Goal: Task Accomplishment & Management: Complete application form

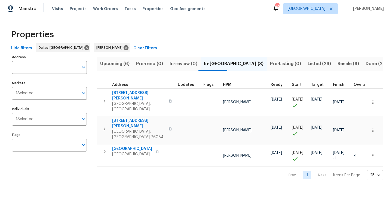
click at [308, 63] on span "Listed (26)" at bounding box center [319, 64] width 23 height 8
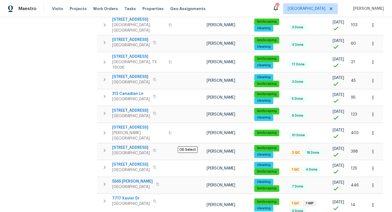
scroll to position [159, 0]
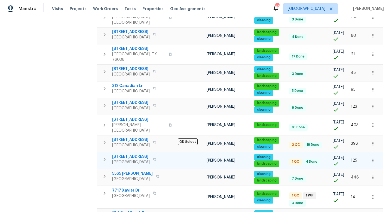
click at [146, 154] on span "7306 Kingswood Cir" at bounding box center [131, 156] width 38 height 5
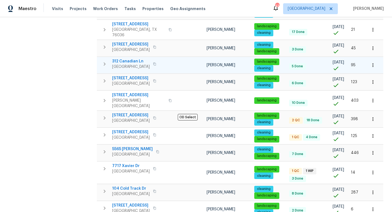
scroll to position [0, 0]
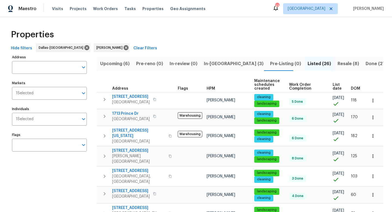
click at [337, 62] on span "Resale (8)" at bounding box center [347, 64] width 21 height 8
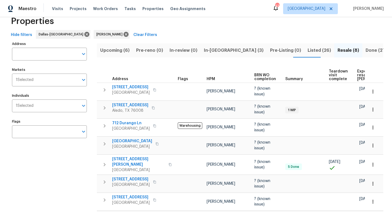
scroll to position [4, 0]
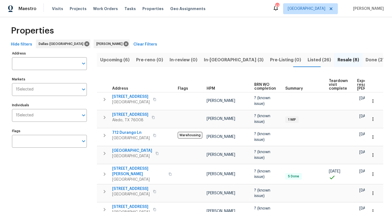
click at [308, 60] on span "Listed (26)" at bounding box center [319, 60] width 23 height 8
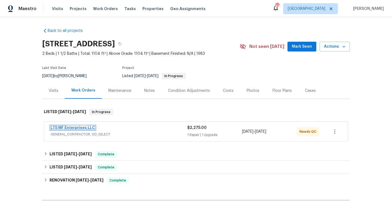
click at [85, 128] on link "LTS MF Enterprises LLC" at bounding box center [73, 128] width 44 height 4
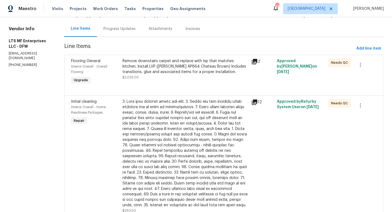
scroll to position [66, 0]
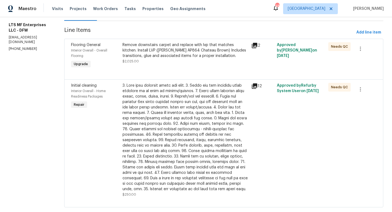
click at [162, 59] on div "Remove downstairs carpet and replace with lvp that matches kitchen. Install LVP…" at bounding box center [184, 53] width 125 height 22
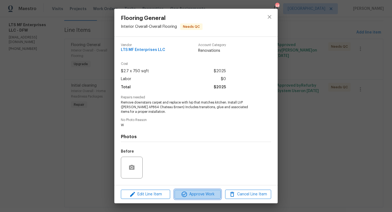
click at [197, 194] on span "Approve Work" at bounding box center [197, 194] width 43 height 7
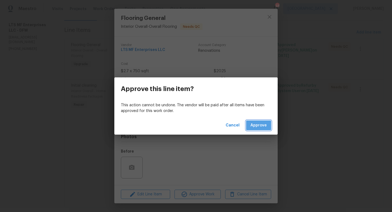
click at [256, 122] on span "Approve" at bounding box center [258, 125] width 16 height 7
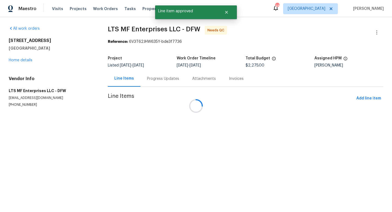
scroll to position [0, 0]
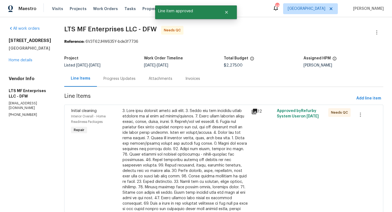
click at [177, 132] on div at bounding box center [184, 162] width 125 height 109
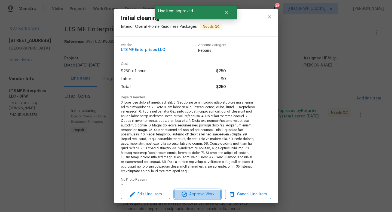
click at [196, 195] on span "Approve Work" at bounding box center [197, 194] width 43 height 7
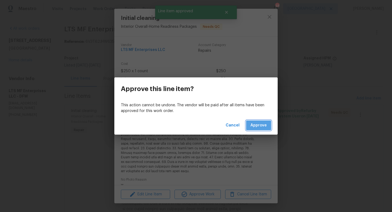
click at [256, 123] on span "Approve" at bounding box center [258, 125] width 16 height 7
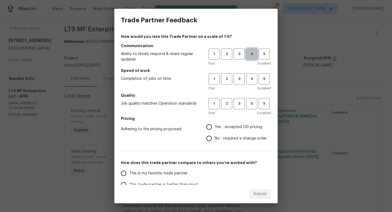
click at [253, 53] on span "4" at bounding box center [252, 54] width 10 height 6
click at [253, 81] on span "4" at bounding box center [252, 79] width 10 height 6
click at [253, 99] on button "4" at bounding box center [251, 103] width 11 height 11
click at [226, 125] on span "Yes - accepted OD pricing" at bounding box center [238, 127] width 47 height 6
click at [215, 125] on input "Yes - accepted OD pricing" at bounding box center [208, 126] width 11 height 11
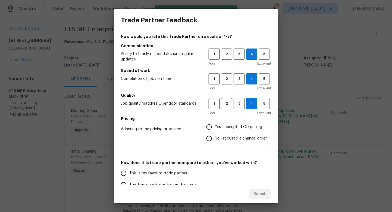
radio input "true"
click at [170, 174] on span "This is my favorite trade partner" at bounding box center [158, 173] width 58 height 6
click at [129, 174] on input "This is my favorite trade partner" at bounding box center [123, 172] width 11 height 11
click at [252, 193] on button "Submit" at bounding box center [260, 194] width 22 height 10
radio input "true"
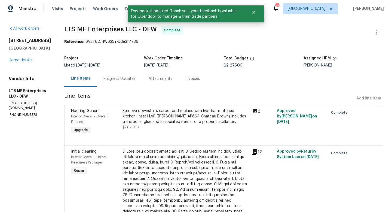
click at [74, 4] on div "Visits Projects Work Orders Tasks Properties Geo Assignments" at bounding box center [132, 8] width 160 height 11
click at [74, 8] on span "Projects" at bounding box center [78, 8] width 17 height 5
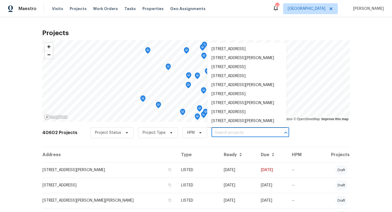
click at [231, 133] on input "text" at bounding box center [242, 132] width 62 height 8
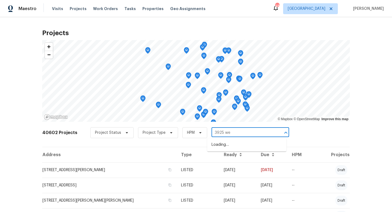
type input "3925 wed"
click at [232, 146] on li "3925 Wedgworth Rd S, Fort Worth, TX 76133" at bounding box center [246, 144] width 79 height 9
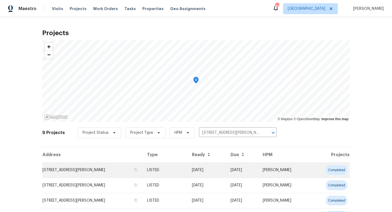
click at [171, 169] on td "LISTED" at bounding box center [165, 169] width 45 height 15
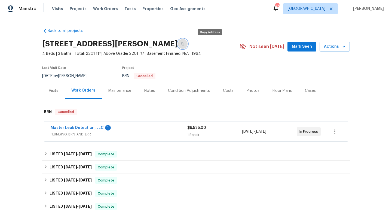
click at [184, 43] on icon "button" at bounding box center [182, 43] width 3 height 3
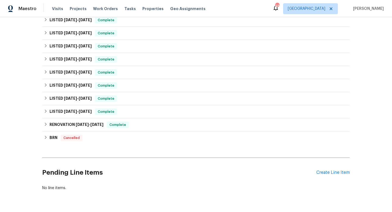
scroll to position [150, 0]
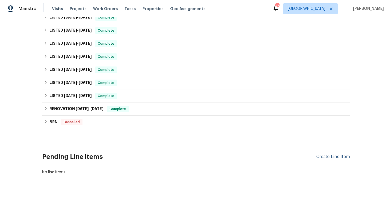
click at [321, 157] on div "Create Line Item" at bounding box center [332, 156] width 33 height 5
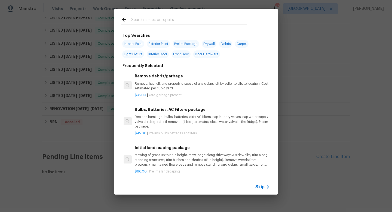
click at [264, 188] on span "Skip" at bounding box center [259, 186] width 9 height 5
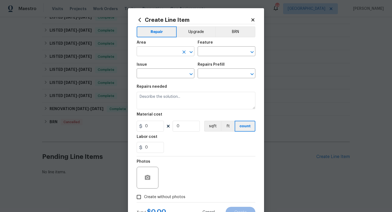
click at [158, 52] on input "text" at bounding box center [158, 52] width 42 height 8
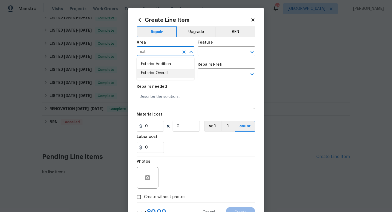
click at [159, 71] on li "Exterior Overall" at bounding box center [166, 73] width 58 height 9
type input "Exterior Overall"
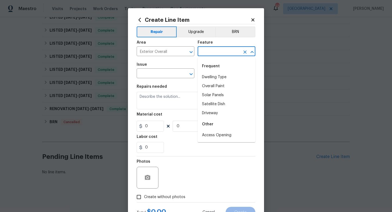
click at [208, 54] on input "text" at bounding box center [219, 52] width 42 height 8
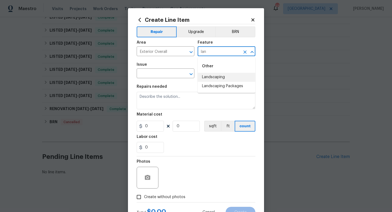
click at [211, 79] on li "Landscaping" at bounding box center [227, 77] width 58 height 9
type input "Landscaping"
click at [171, 77] on input "text" at bounding box center [158, 74] width 42 height 8
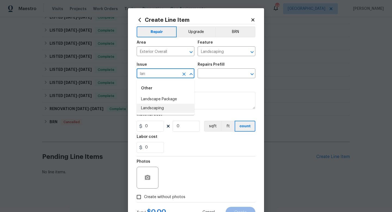
click at [168, 107] on li "Landscaping" at bounding box center [166, 108] width 58 height 9
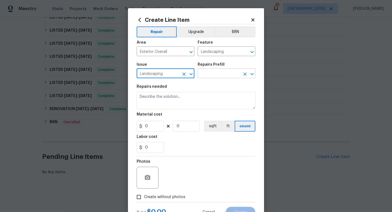
type input "Landscaping"
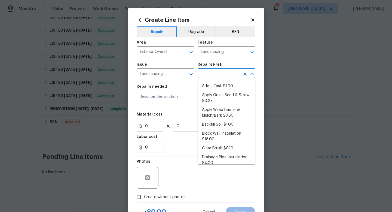
click at [210, 75] on input "text" at bounding box center [219, 74] width 42 height 8
click at [209, 84] on li "Add a Task $1.00" at bounding box center [227, 86] width 58 height 9
type input "Add a Task $1.00"
type textarea "HPM to detail"
type input "1"
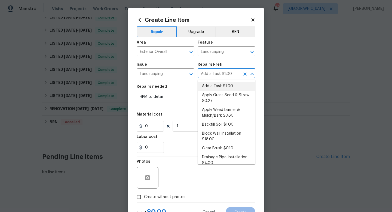
type input "1"
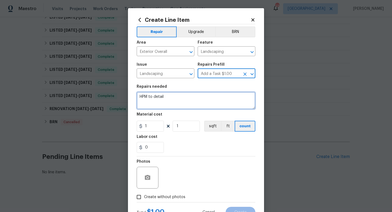
click at [186, 97] on textarea "HPM to detail" at bounding box center [196, 100] width 119 height 17
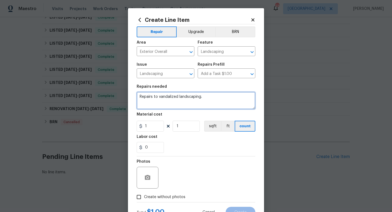
type textarea "Repairs to vandalized landscaping."
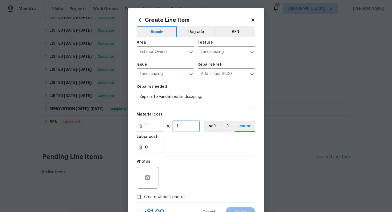
click at [181, 127] on input "1" at bounding box center [186, 126] width 27 height 11
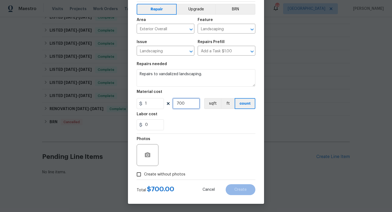
type input "700"
click at [168, 173] on span "Create without photos" at bounding box center [164, 174] width 41 height 6
click at [144, 173] on input "Create without photos" at bounding box center [139, 174] width 10 height 10
checkbox input "true"
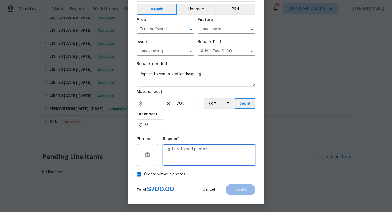
click at [181, 156] on textarea at bounding box center [209, 155] width 93 height 22
type textarea "w"
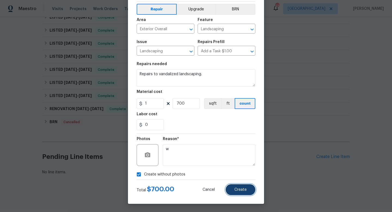
click at [239, 191] on button "Create" at bounding box center [241, 189] width 30 height 11
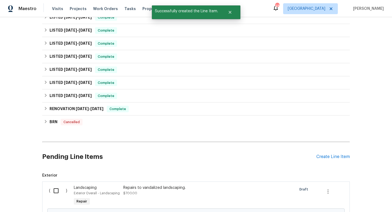
click at [55, 191] on input "checkbox" at bounding box center [58, 190] width 16 height 11
checkbox input "true"
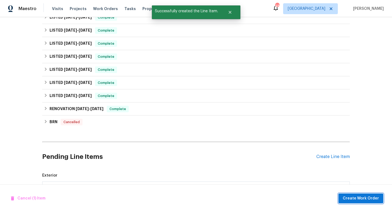
click at [346, 197] on span "Create Work Order" at bounding box center [361, 198] width 36 height 7
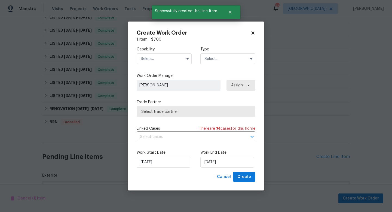
click at [165, 59] on input "text" at bounding box center [164, 58] width 55 height 11
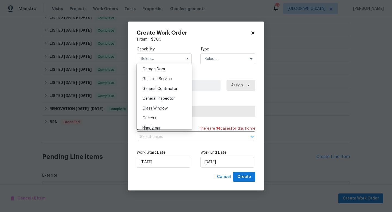
scroll to position [242, 0]
click at [162, 90] on span "General Contractor" at bounding box center [159, 89] width 35 height 4
type input "General Contractor"
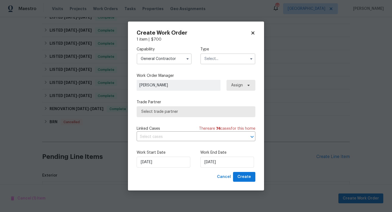
click at [212, 59] on input "text" at bounding box center [227, 58] width 55 height 11
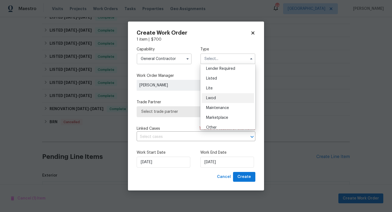
scroll to position [48, 0]
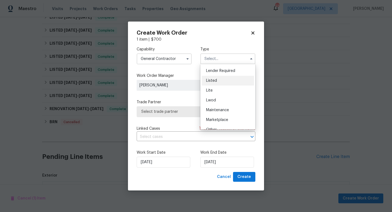
click at [216, 80] on span "Listed" at bounding box center [211, 81] width 11 height 4
type input "Listed"
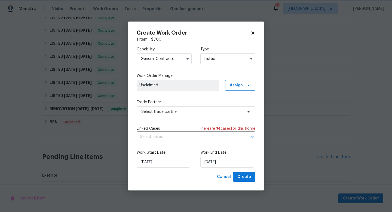
scroll to position [0, 0]
click at [186, 110] on span "Select trade partner" at bounding box center [192, 111] width 102 height 5
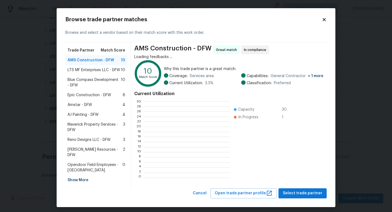
scroll to position [76, 85]
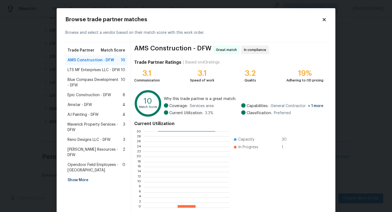
click at [106, 71] on span "LTS MF Enterprises LLC - DFW" at bounding box center [93, 69] width 53 height 5
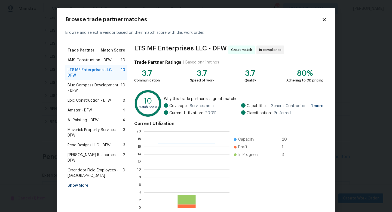
scroll to position [28, 0]
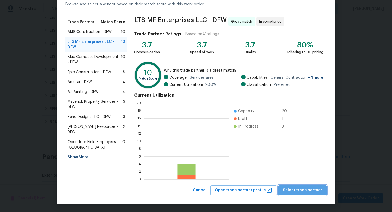
click at [307, 187] on span "Select trade partner" at bounding box center [302, 190] width 39 height 7
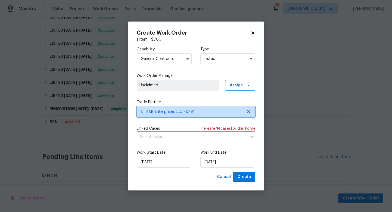
scroll to position [0, 0]
click at [164, 61] on input "General Contractor" at bounding box center [164, 58] width 55 height 11
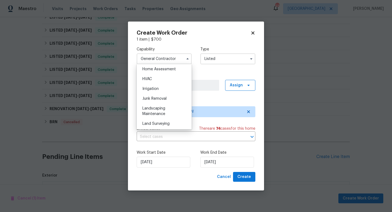
scroll to position [321, 0]
click at [161, 113] on span "Landscaping Maintenance" at bounding box center [153, 110] width 23 height 9
type input "Landscaping Maintenance"
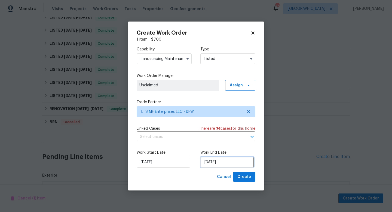
click at [230, 161] on input "[DATE]" at bounding box center [227, 161] width 54 height 11
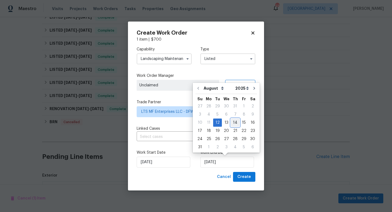
click at [231, 122] on div "14" at bounding box center [235, 123] width 9 height 8
type input "8/14/2025"
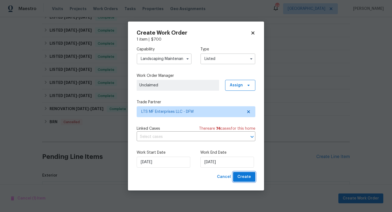
click at [237, 177] on button "Create" at bounding box center [244, 177] width 22 height 10
checkbox input "false"
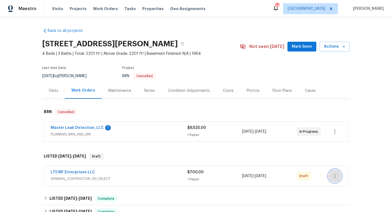
click at [336, 175] on icon "button" at bounding box center [334, 176] width 7 height 7
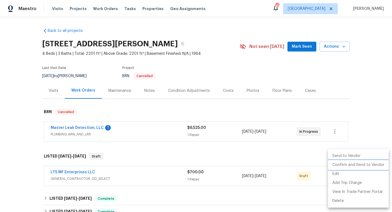
click at [337, 165] on li "Confirm and Send to Vendor" at bounding box center [358, 164] width 61 height 9
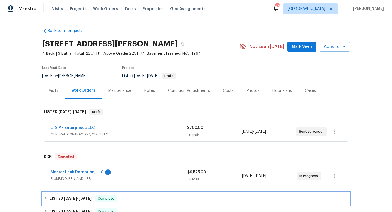
click at [235, 195] on div "LISTED 7/2/25 - 7/16/25 Complete" at bounding box center [196, 198] width 304 height 7
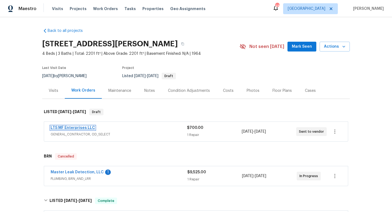
click at [78, 128] on link "LTS MF Enterprises LLC" at bounding box center [73, 128] width 44 height 4
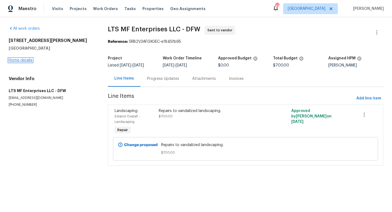
click at [28, 62] on link "Home details" at bounding box center [21, 60] width 24 height 4
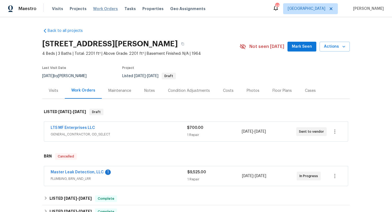
click at [108, 10] on span "Work Orders" at bounding box center [105, 8] width 25 height 5
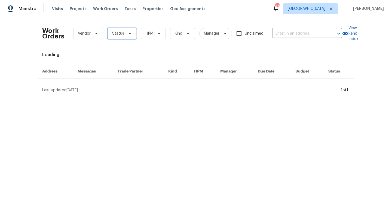
click at [124, 35] on span "Status" at bounding box center [121, 33] width 29 height 11
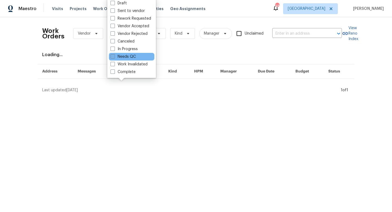
click at [121, 56] on label "Needs QC" at bounding box center [122, 56] width 25 height 5
click at [114, 56] on input "Needs QC" at bounding box center [112, 56] width 4 height 4
checkbox input "true"
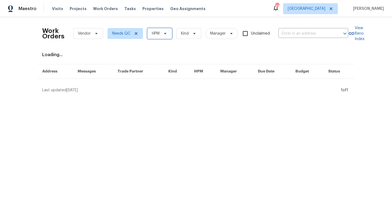
click at [161, 33] on span "HPM" at bounding box center [159, 33] width 25 height 11
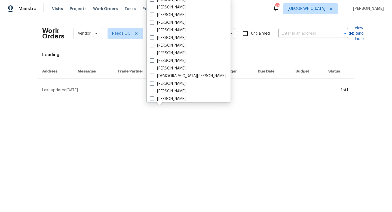
scroll to position [96, 0]
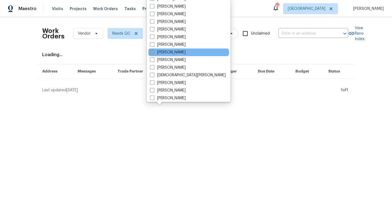
click at [159, 52] on label "[PERSON_NAME]" at bounding box center [168, 52] width 36 height 5
click at [153, 52] on input "[PERSON_NAME]" at bounding box center [152, 52] width 4 height 4
checkbox input "true"
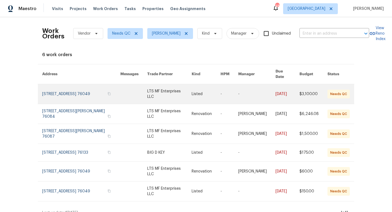
click at [161, 85] on link at bounding box center [169, 94] width 44 height 20
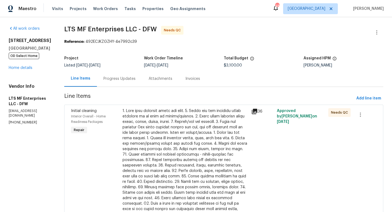
click at [165, 132] on div at bounding box center [184, 165] width 125 height 114
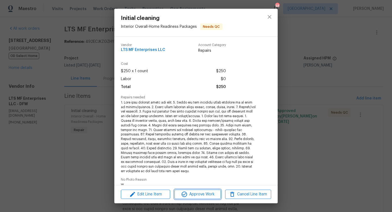
click at [192, 194] on span "Approve Work" at bounding box center [197, 194] width 43 height 7
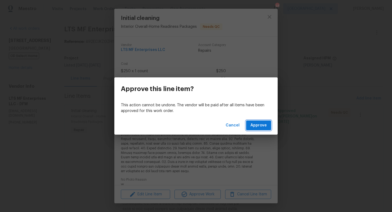
click at [257, 125] on span "Approve" at bounding box center [258, 125] width 16 height 7
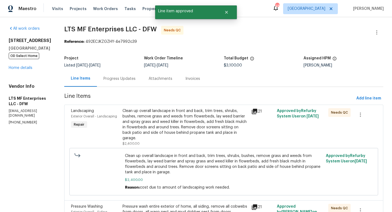
click at [190, 120] on div "Clean up overall landscape in front and back, trim trees, shrubs, bushes, remov…" at bounding box center [184, 124] width 125 height 33
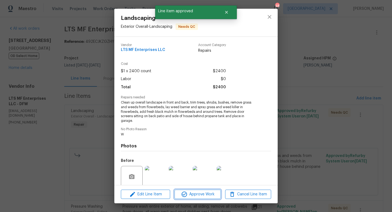
click at [202, 194] on span "Approve Work" at bounding box center [197, 194] width 43 height 7
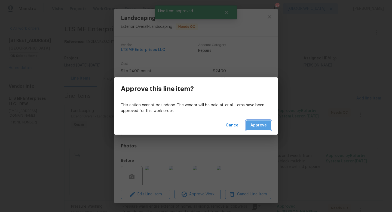
click at [257, 125] on span "Approve" at bounding box center [258, 125] width 16 height 7
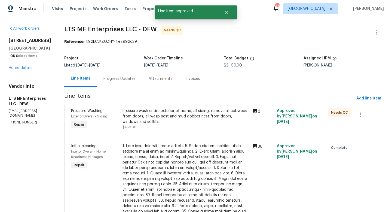
click at [198, 123] on div "Pressure wash entire exterior of home, all siding, remove all cobwebs from door…" at bounding box center [184, 116] width 125 height 16
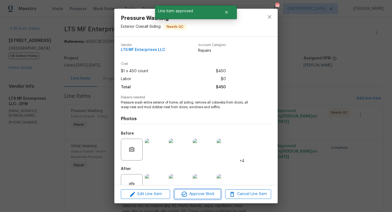
click at [209, 192] on span "Approve Work" at bounding box center [197, 193] width 43 height 7
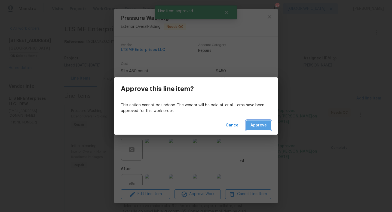
click at [256, 126] on span "Approve" at bounding box center [258, 125] width 16 height 7
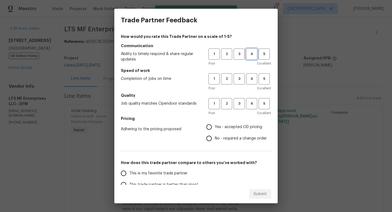
click at [250, 56] on span "4" at bounding box center [252, 54] width 10 height 6
click at [251, 76] on span "4" at bounding box center [252, 79] width 10 height 6
click at [251, 99] on button "4" at bounding box center [251, 103] width 11 height 11
click at [228, 125] on span "Yes - accepted OD pricing" at bounding box center [238, 127] width 47 height 6
click at [215, 125] on input "Yes - accepted OD pricing" at bounding box center [208, 126] width 11 height 11
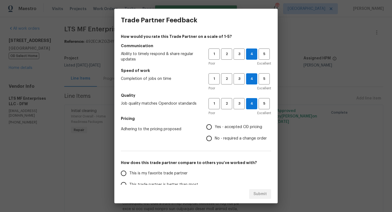
radio input "true"
click at [174, 172] on span "This is my favorite trade partner" at bounding box center [158, 173] width 58 height 6
click at [129, 172] on input "This is my favorite trade partner" at bounding box center [123, 172] width 11 height 11
click at [260, 192] on span "Submit" at bounding box center [259, 193] width 13 height 7
radio input "true"
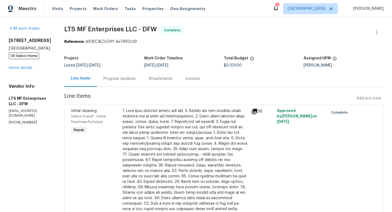
radio input "false"
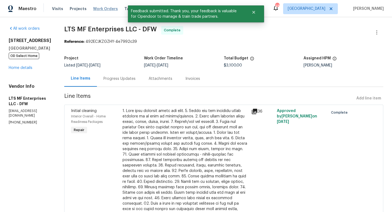
click at [102, 8] on span "Work Orders" at bounding box center [105, 8] width 25 height 5
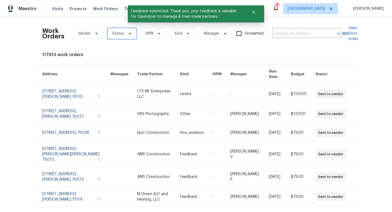
click at [123, 36] on span "Status" at bounding box center [121, 33] width 29 height 11
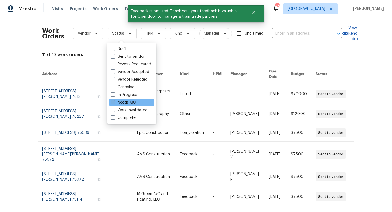
click at [123, 100] on label "Needs QC" at bounding box center [122, 102] width 25 height 5
click at [114, 100] on input "Needs QC" at bounding box center [112, 102] width 4 height 4
checkbox input "true"
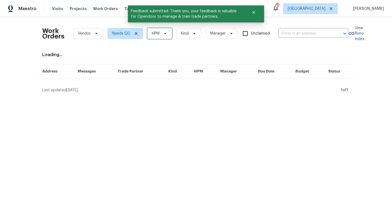
click at [158, 35] on span "HPM" at bounding box center [156, 33] width 8 height 5
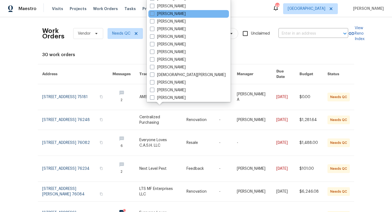
scroll to position [102, 0]
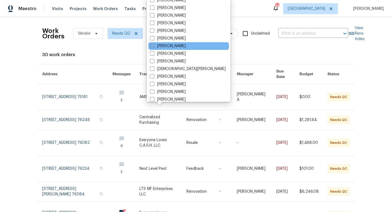
click at [164, 47] on label "[PERSON_NAME]" at bounding box center [168, 45] width 36 height 5
click at [153, 47] on input "[PERSON_NAME]" at bounding box center [152, 45] width 4 height 4
checkbox input "true"
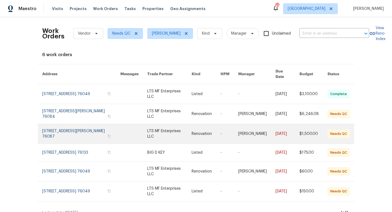
scroll to position [2, 0]
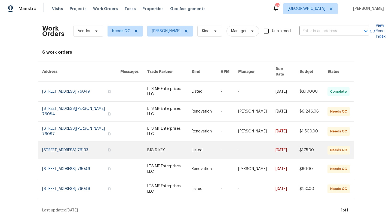
click at [154, 146] on link at bounding box center [169, 149] width 44 height 17
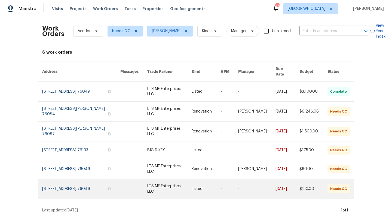
click at [141, 182] on link at bounding box center [133, 189] width 27 height 20
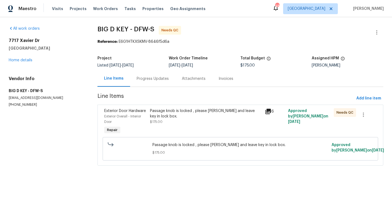
click at [161, 80] on div "Progress Updates" at bounding box center [153, 78] width 32 height 5
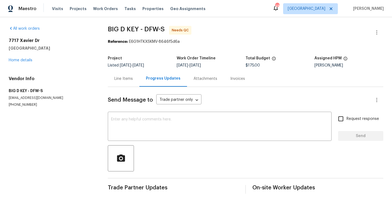
click at [130, 80] on div "Line Items" at bounding box center [123, 78] width 19 height 5
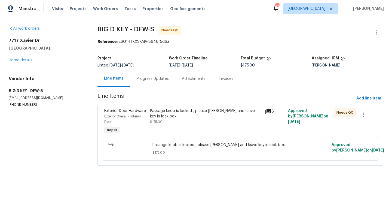
click at [172, 117] on div "Passage knob is locked , please rekey and leave key in lock box." at bounding box center [206, 113] width 112 height 11
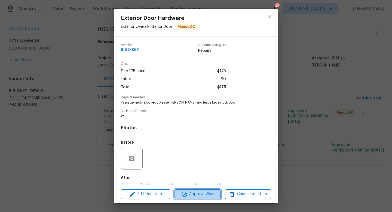
click at [193, 193] on span "Approve Work" at bounding box center [197, 193] width 43 height 7
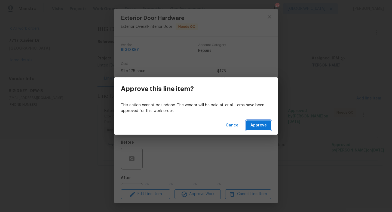
click at [255, 126] on span "Approve" at bounding box center [258, 125] width 16 height 7
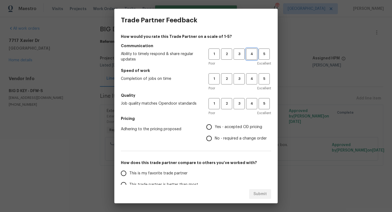
click at [250, 56] on span "4" at bounding box center [252, 54] width 10 height 6
click at [250, 78] on span "4" at bounding box center [252, 79] width 10 height 6
click at [251, 105] on span "4" at bounding box center [252, 103] width 10 height 6
click at [231, 125] on span "Yes - accepted OD pricing" at bounding box center [238, 127] width 47 height 6
click at [215, 125] on input "Yes - accepted OD pricing" at bounding box center [208, 126] width 11 height 11
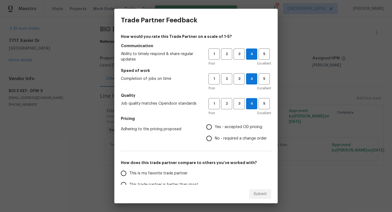
radio input "true"
click at [179, 172] on span "This is my favorite trade partner" at bounding box center [158, 173] width 58 height 6
click at [129, 172] on input "This is my favorite trade partner" at bounding box center [123, 172] width 11 height 11
click at [255, 193] on span "Submit" at bounding box center [259, 193] width 13 height 7
radio input "true"
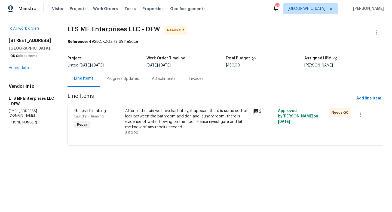
click at [159, 118] on div "After all the rain we have had lately, it appears there is some sort of leak be…" at bounding box center [187, 119] width 124 height 22
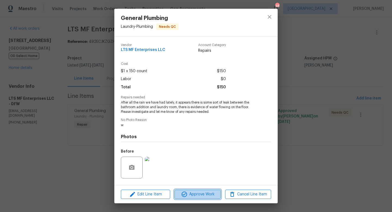
click at [193, 192] on span "Approve Work" at bounding box center [197, 194] width 43 height 7
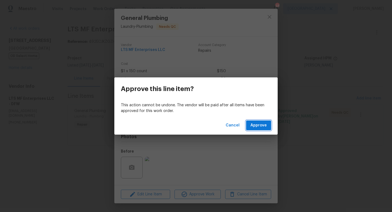
click at [257, 123] on span "Approve" at bounding box center [258, 125] width 16 height 7
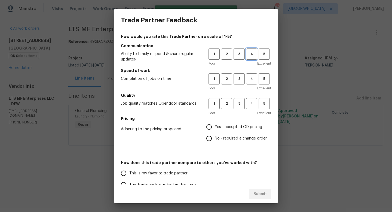
click at [251, 56] on span "4" at bounding box center [252, 54] width 10 height 6
click at [251, 78] on span "4" at bounding box center [252, 79] width 10 height 6
click at [253, 103] on span "4" at bounding box center [252, 103] width 10 height 6
click at [233, 127] on span "Yes - accepted OD pricing" at bounding box center [238, 127] width 47 height 6
click at [215, 127] on input "Yes - accepted OD pricing" at bounding box center [208, 126] width 11 height 11
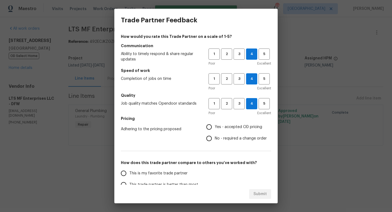
radio input "true"
click at [179, 172] on span "This is my favorite trade partner" at bounding box center [158, 173] width 58 height 6
click at [129, 172] on input "This is my favorite trade partner" at bounding box center [123, 172] width 11 height 11
click at [255, 192] on span "Submit" at bounding box center [259, 193] width 13 height 7
radio input "true"
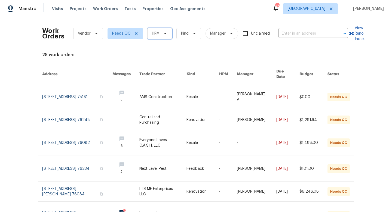
click at [159, 32] on span "HPM" at bounding box center [156, 33] width 8 height 5
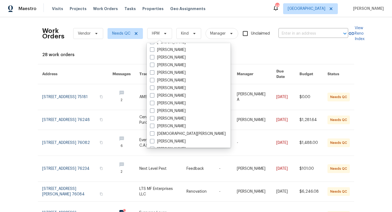
scroll to position [86, 0]
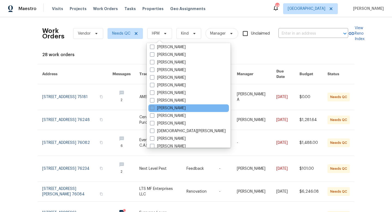
click at [167, 108] on label "[PERSON_NAME]" at bounding box center [168, 107] width 36 height 5
click at [153, 108] on input "[PERSON_NAME]" at bounding box center [152, 107] width 4 height 4
checkbox input "true"
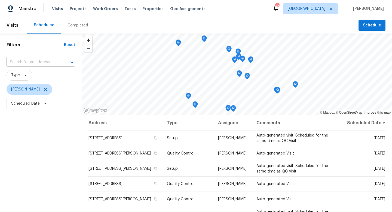
scroll to position [11, 0]
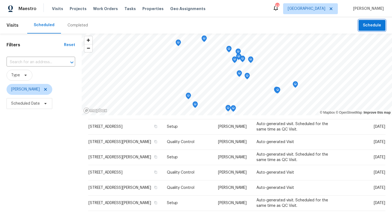
click at [378, 25] on span "Schedule" at bounding box center [372, 25] width 18 height 7
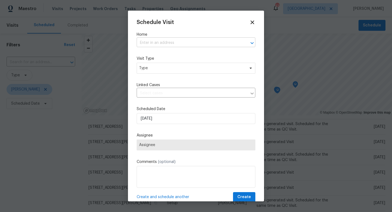
click at [185, 43] on input "text" at bounding box center [188, 43] width 103 height 8
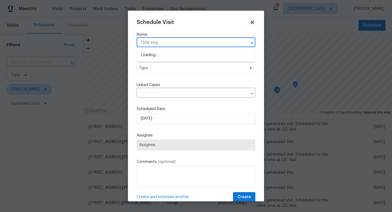
type input "7306 kings"
click at [185, 54] on li "[STREET_ADDRESS]" at bounding box center [196, 55] width 119 height 9
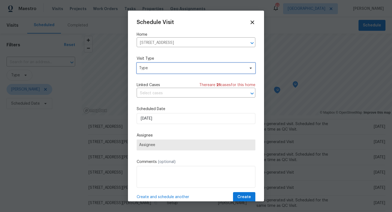
click at [177, 67] on span "Type" at bounding box center [192, 67] width 106 height 5
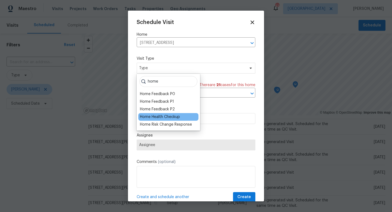
type input "home"
click at [167, 115] on div "Home Health Checkup" at bounding box center [160, 116] width 40 height 5
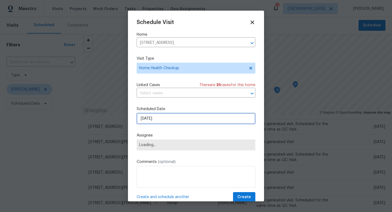
click at [165, 119] on input "[DATE]" at bounding box center [196, 118] width 119 height 11
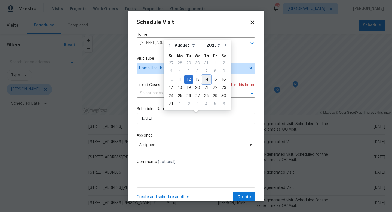
click at [204, 78] on div "14" at bounding box center [206, 80] width 9 height 8
type input "[DATE]"
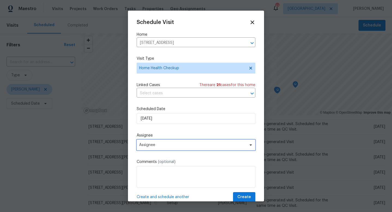
click at [175, 146] on span "Assignee" at bounding box center [192, 145] width 107 height 4
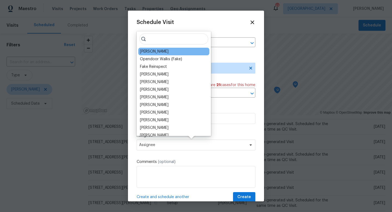
click at [159, 50] on div "[PERSON_NAME]" at bounding box center [154, 51] width 29 height 5
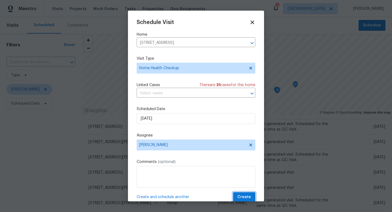
click at [243, 196] on span "Create" at bounding box center [244, 196] width 14 height 7
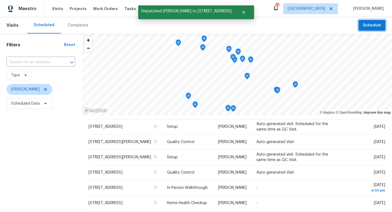
click at [369, 27] on span "Schedule" at bounding box center [372, 25] width 18 height 7
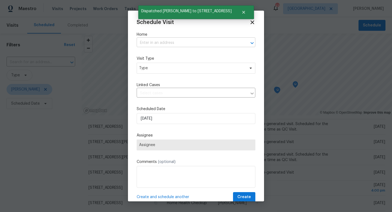
click at [216, 41] on input "text" at bounding box center [188, 43] width 103 height 8
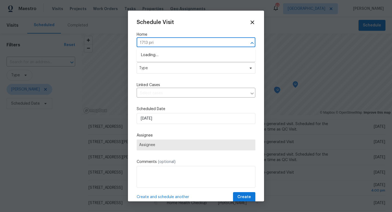
type input "1713 prin"
click at [211, 57] on li "[STREET_ADDRESS]" at bounding box center [196, 55] width 119 height 9
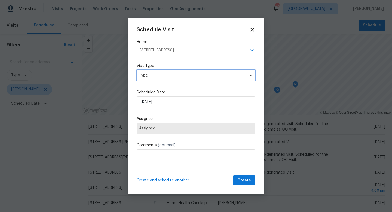
click at [192, 73] on span "Type" at bounding box center [192, 75] width 106 height 5
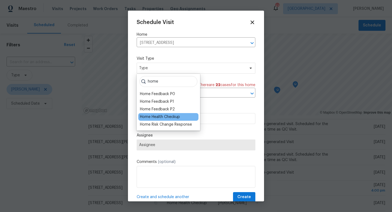
type input "home"
click at [172, 116] on div "Home Health Checkup" at bounding box center [160, 116] width 40 height 5
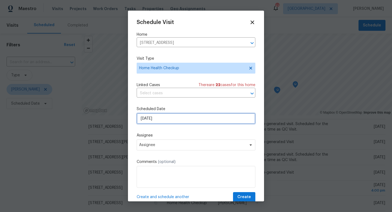
click at [170, 117] on input "8/12/2025" at bounding box center [196, 118] width 119 height 11
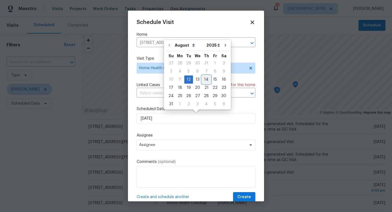
click at [204, 81] on div "14" at bounding box center [206, 80] width 9 height 8
type input "8/14/2025"
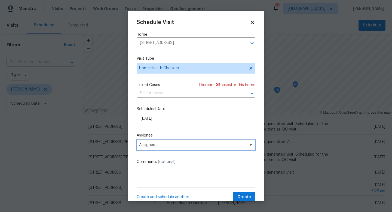
click at [179, 147] on span "Assignee" at bounding box center [192, 145] width 107 height 4
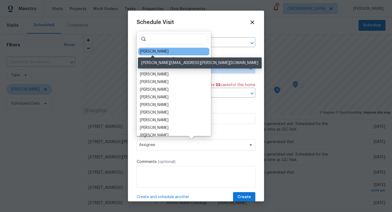
click at [158, 52] on div "[PERSON_NAME]" at bounding box center [154, 51] width 29 height 5
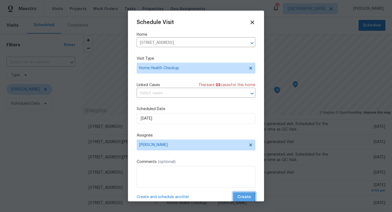
click at [239, 197] on span "Create" at bounding box center [244, 196] width 14 height 7
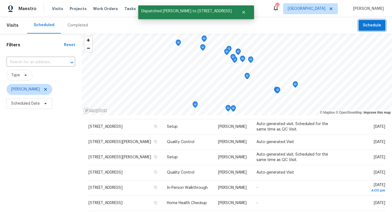
click at [367, 25] on span "Schedule" at bounding box center [372, 25] width 18 height 7
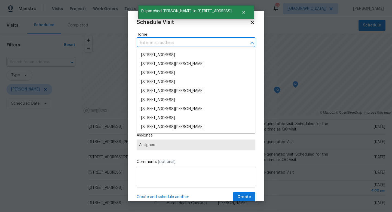
click at [183, 41] on input "text" at bounding box center [188, 43] width 103 height 8
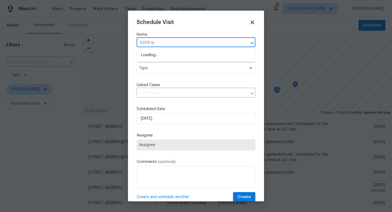
type input "8209 leo"
click at [180, 54] on li "[STREET_ADDRESS][PERSON_NAME]" at bounding box center [196, 55] width 119 height 9
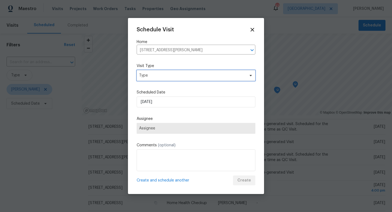
click at [171, 73] on span "Type" at bounding box center [192, 75] width 106 height 5
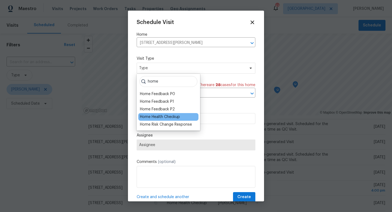
type input "home"
click at [164, 116] on div "Home Health Checkup" at bounding box center [160, 116] width 40 height 5
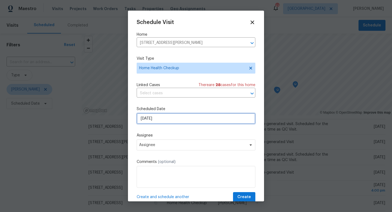
click at [164, 119] on input "8/12/2025" at bounding box center [196, 118] width 119 height 11
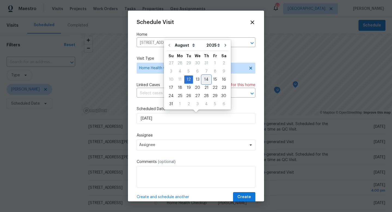
click at [205, 81] on div "14" at bounding box center [206, 80] width 9 height 8
type input "8/14/2025"
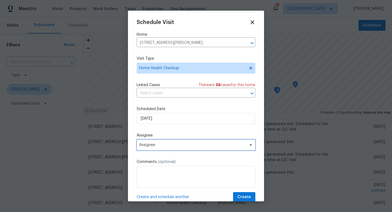
click at [175, 145] on span "Assignee" at bounding box center [192, 145] width 107 height 4
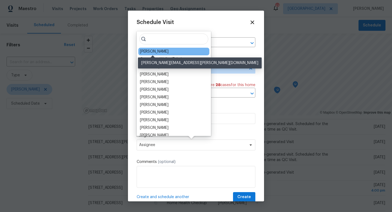
click at [157, 52] on div "[PERSON_NAME]" at bounding box center [154, 51] width 29 height 5
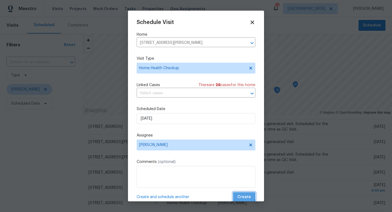
click at [238, 195] on button "Create" at bounding box center [244, 197] width 22 height 10
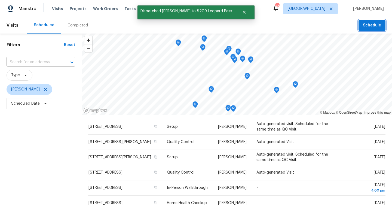
click at [368, 28] on span "Schedule" at bounding box center [372, 25] width 18 height 7
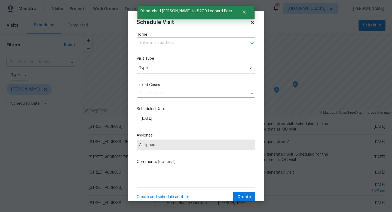
click at [158, 45] on input "text" at bounding box center [188, 43] width 103 height 8
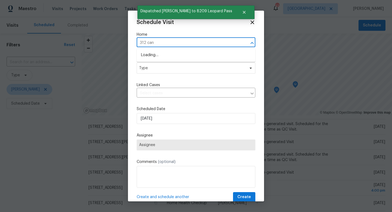
type input "312 cana"
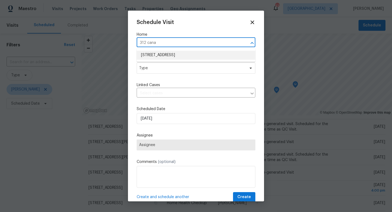
click at [159, 56] on li "[STREET_ADDRESS]" at bounding box center [196, 55] width 119 height 9
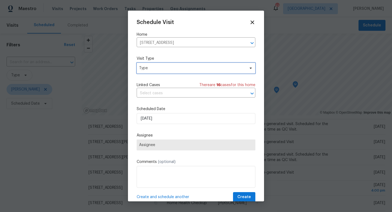
click at [159, 68] on span "Type" at bounding box center [192, 67] width 106 height 5
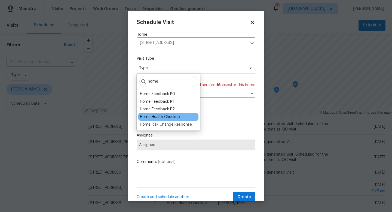
type input "home"
click at [161, 118] on div "Home Health Checkup" at bounding box center [160, 116] width 40 height 5
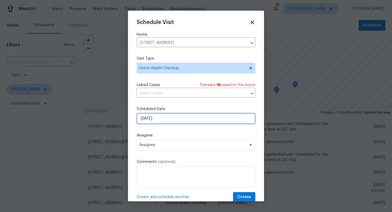
click at [161, 118] on input "8/12/2025" at bounding box center [196, 118] width 119 height 11
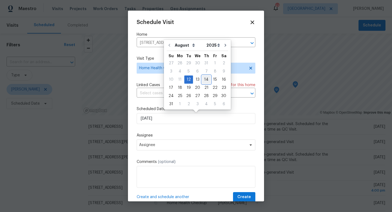
click at [203, 78] on div "14" at bounding box center [206, 80] width 9 height 8
type input "8/14/2025"
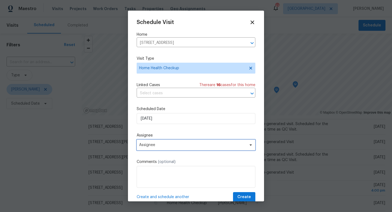
click at [180, 145] on span "Assignee" at bounding box center [192, 145] width 107 height 4
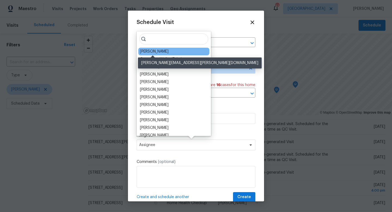
click at [156, 51] on div "[PERSON_NAME]" at bounding box center [154, 51] width 29 height 5
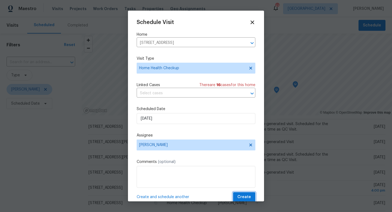
click at [241, 197] on span "Create" at bounding box center [244, 196] width 14 height 7
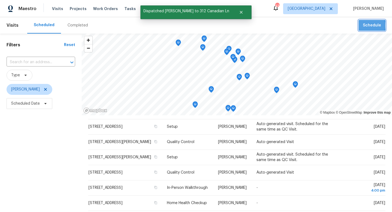
click at [367, 26] on span "Schedule" at bounding box center [372, 25] width 18 height 7
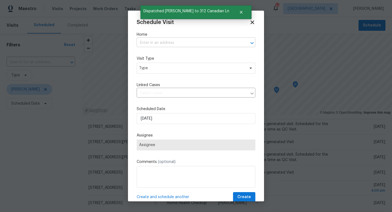
click at [202, 42] on input "text" at bounding box center [188, 43] width 103 height 8
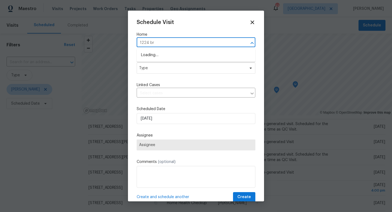
type input "1224 bri"
click at [201, 54] on li "[STREET_ADDRESS]" at bounding box center [196, 55] width 119 height 9
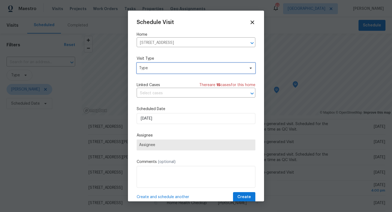
click at [184, 68] on span "Type" at bounding box center [192, 67] width 106 height 5
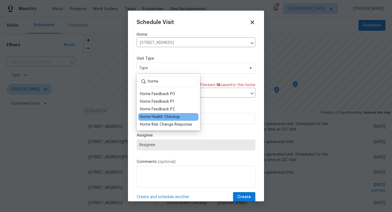
type input "home"
click at [169, 118] on div "Home Health Checkup" at bounding box center [160, 116] width 40 height 5
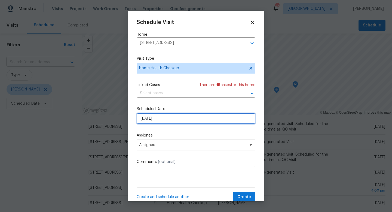
click at [172, 118] on input "8/12/2025" at bounding box center [196, 118] width 119 height 11
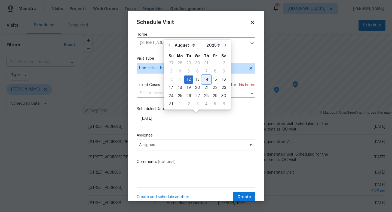
click at [203, 79] on div "14" at bounding box center [206, 80] width 9 height 8
type input "8/14/2025"
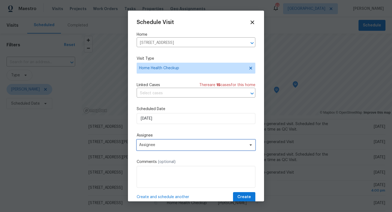
click at [173, 146] on span "Assignee" at bounding box center [192, 145] width 107 height 4
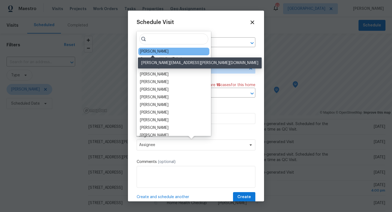
click at [159, 51] on div "[PERSON_NAME]" at bounding box center [154, 51] width 29 height 5
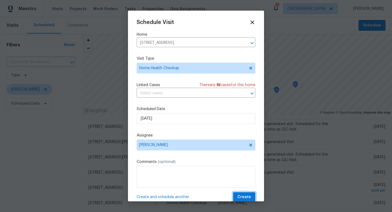
click at [242, 195] on span "Create" at bounding box center [244, 196] width 14 height 7
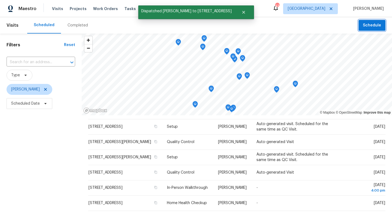
click at [363, 28] on button "Schedule" at bounding box center [371, 25] width 27 height 11
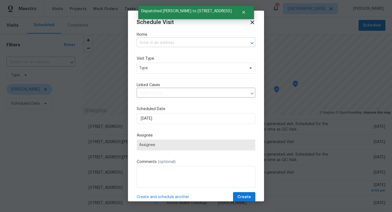
click at [180, 42] on input "text" at bounding box center [188, 43] width 103 height 8
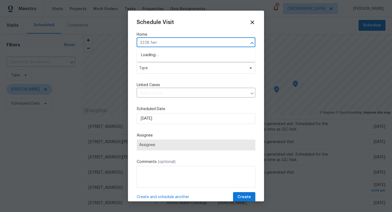
type input "3228 ferry"
click at [180, 60] on ul "[STREET_ADDRESS]" at bounding box center [196, 54] width 119 height 13
click at [180, 56] on li "[STREET_ADDRESS]" at bounding box center [196, 55] width 119 height 9
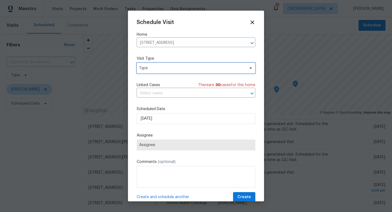
click at [173, 69] on span "Type" at bounding box center [192, 67] width 106 height 5
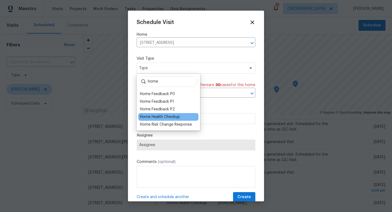
type input "home"
click at [168, 117] on div "Home Health Checkup" at bounding box center [160, 116] width 40 height 5
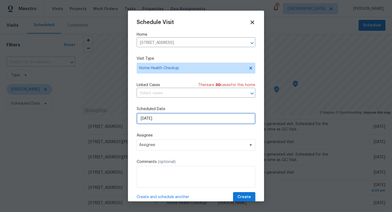
click at [168, 117] on input "8/12/2025" at bounding box center [196, 118] width 119 height 11
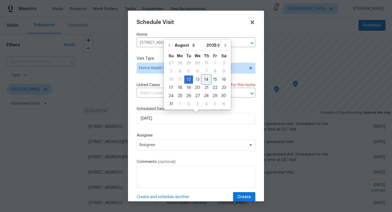
click at [205, 79] on div "14" at bounding box center [206, 80] width 9 height 8
type input "8/14/2025"
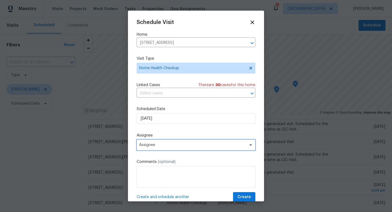
click at [180, 144] on span "Assignee" at bounding box center [192, 145] width 107 height 4
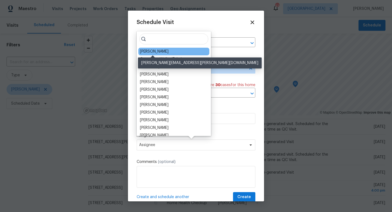
click at [158, 53] on div "[PERSON_NAME]" at bounding box center [154, 51] width 29 height 5
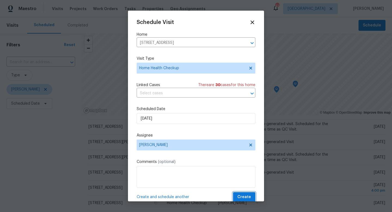
click at [237, 195] on button "Create" at bounding box center [244, 197] width 22 height 10
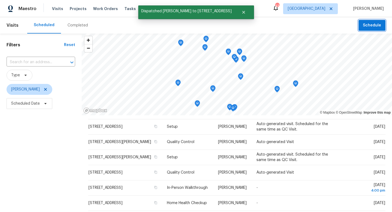
click at [367, 26] on span "Schedule" at bounding box center [372, 25] width 18 height 7
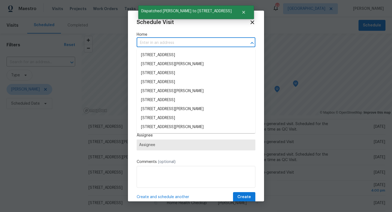
click at [190, 42] on input "text" at bounding box center [188, 43] width 103 height 8
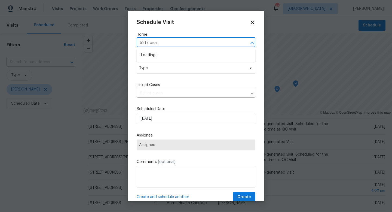
type input "5217 cross"
click at [190, 54] on li "[STREET_ADDRESS]" at bounding box center [196, 55] width 119 height 9
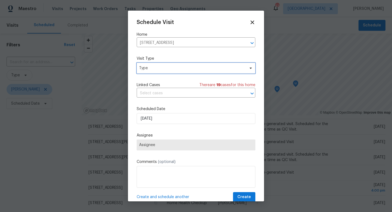
click at [176, 65] on span "Type" at bounding box center [192, 67] width 106 height 5
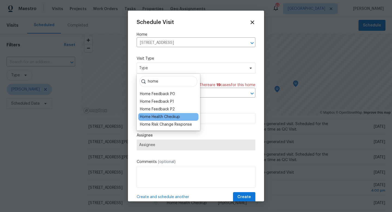
type input "home"
click at [167, 115] on div "Home Health Checkup" at bounding box center [160, 116] width 40 height 5
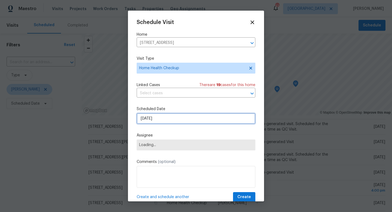
click at [167, 116] on input "8/12/2025" at bounding box center [196, 118] width 119 height 11
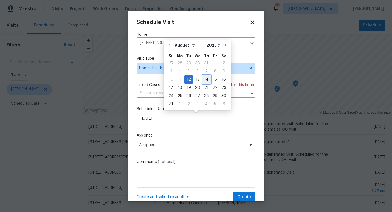
click at [205, 79] on div "14" at bounding box center [206, 80] width 9 height 8
type input "8/14/2025"
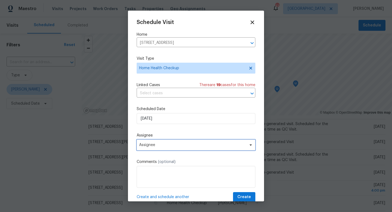
click at [189, 145] on span "Assignee" at bounding box center [192, 145] width 107 height 4
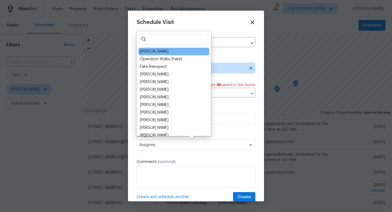
click at [158, 51] on div "[PERSON_NAME]" at bounding box center [154, 51] width 29 height 5
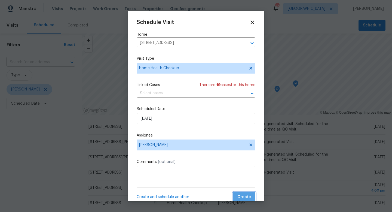
click at [240, 196] on span "Create" at bounding box center [244, 196] width 14 height 7
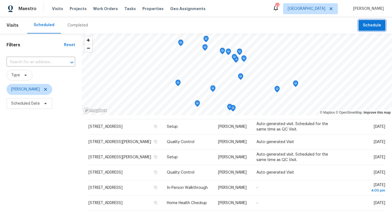
click at [368, 26] on span "Schedule" at bounding box center [372, 25] width 18 height 7
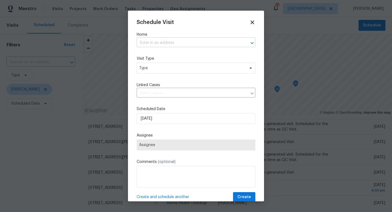
click at [181, 45] on input "text" at bounding box center [188, 43] width 103 height 8
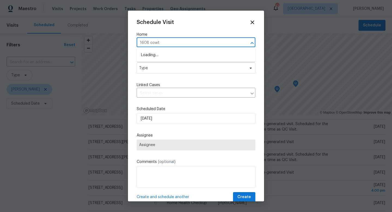
type input "1608 cowto"
click at [177, 57] on li "[STREET_ADDRESS]" at bounding box center [196, 55] width 119 height 9
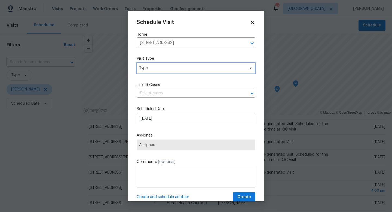
click at [170, 71] on span "Type" at bounding box center [196, 68] width 119 height 11
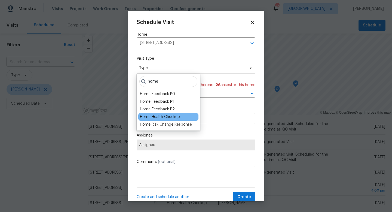
type input "home"
click at [168, 116] on div "Home Health Checkup" at bounding box center [160, 116] width 40 height 5
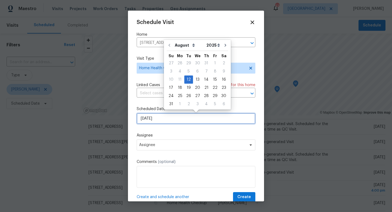
click at [168, 117] on input "8/12/2025" at bounding box center [196, 118] width 119 height 11
click at [204, 80] on div "14" at bounding box center [206, 80] width 9 height 8
type input "8/14/2025"
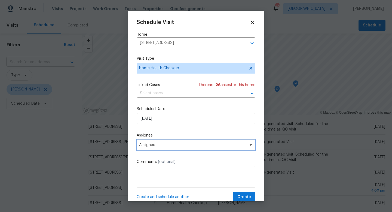
click at [177, 148] on span "Assignee" at bounding box center [196, 144] width 119 height 11
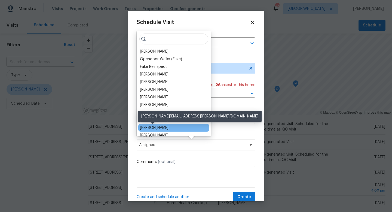
click at [157, 125] on div "[PERSON_NAME]" at bounding box center [154, 127] width 29 height 5
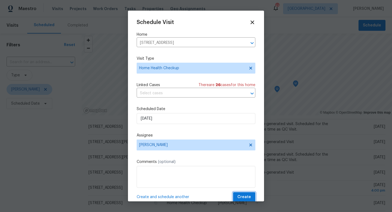
click at [241, 196] on span "Create" at bounding box center [244, 196] width 14 height 7
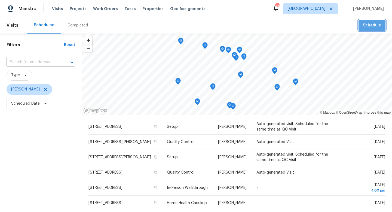
click at [367, 26] on span "Schedule" at bounding box center [372, 25] width 18 height 7
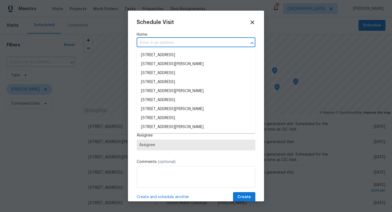
click at [168, 45] on input "text" at bounding box center [188, 43] width 103 height 8
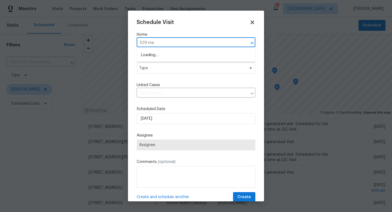
type input "529 mag"
click at [170, 56] on li "[STREET_ADDRESS][PERSON_NAME]" at bounding box center [196, 55] width 119 height 9
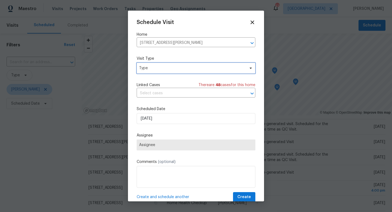
click at [166, 65] on span "Type" at bounding box center [192, 67] width 106 height 5
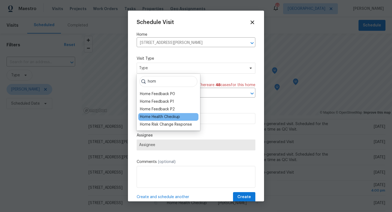
type input "hom"
click at [167, 116] on div "Home Health Checkup" at bounding box center [160, 116] width 40 height 5
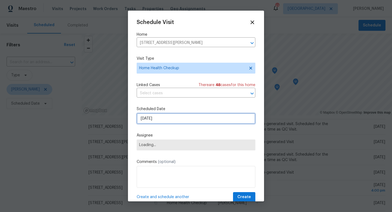
click at [167, 117] on input "8/12/2025" at bounding box center [196, 118] width 119 height 11
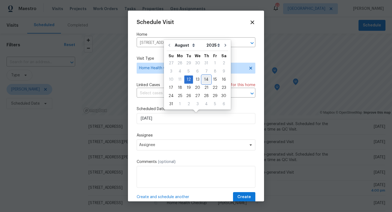
click at [202, 82] on div "14" at bounding box center [206, 80] width 9 height 8
type input "8/14/2025"
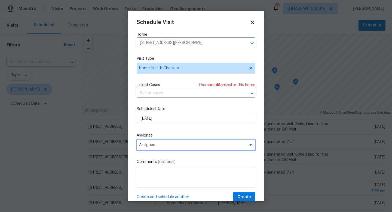
click at [174, 145] on span "Assignee" at bounding box center [192, 145] width 107 height 4
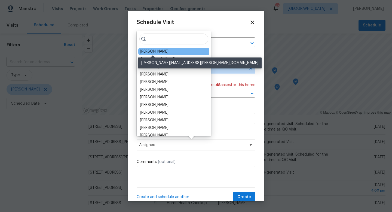
click at [159, 52] on div "[PERSON_NAME]" at bounding box center [154, 51] width 29 height 5
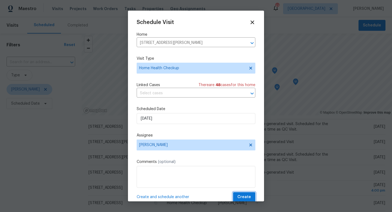
click at [240, 195] on span "Create" at bounding box center [244, 196] width 14 height 7
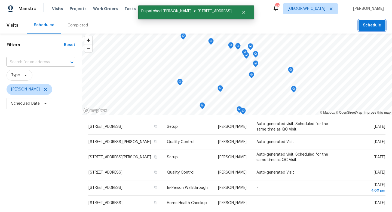
click at [369, 25] on span "Schedule" at bounding box center [372, 25] width 18 height 7
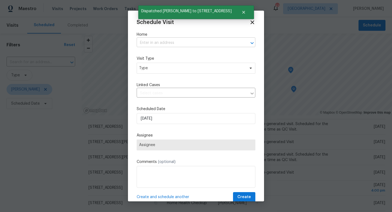
click at [177, 42] on input "text" at bounding box center [188, 43] width 103 height 8
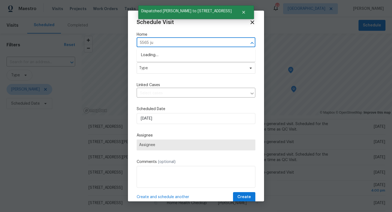
type input "5565 jus"
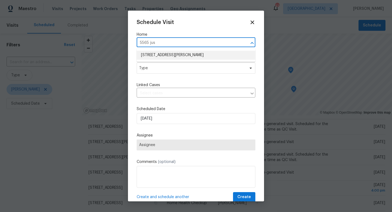
click at [179, 57] on li "[STREET_ADDRESS][PERSON_NAME]" at bounding box center [196, 55] width 119 height 9
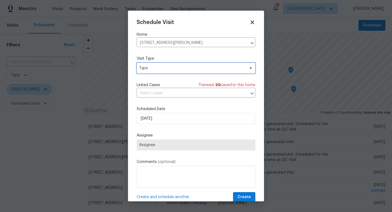
click at [172, 67] on span "Type" at bounding box center [192, 67] width 106 height 5
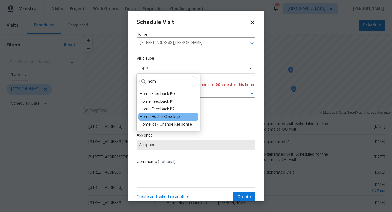
type input "hom"
click at [163, 116] on div "Home Health Checkup" at bounding box center [160, 116] width 40 height 5
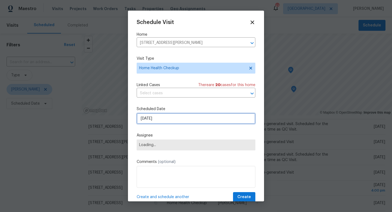
click at [163, 118] on input "8/12/2025" at bounding box center [196, 118] width 119 height 11
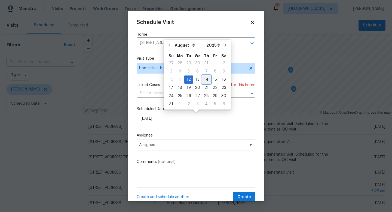
click at [203, 78] on div "14" at bounding box center [206, 80] width 9 height 8
type input "8/14/2025"
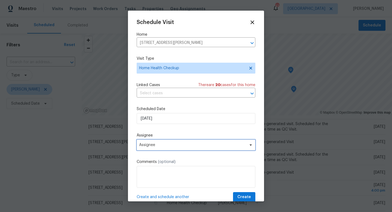
click at [175, 145] on span "Assignee" at bounding box center [192, 145] width 107 height 4
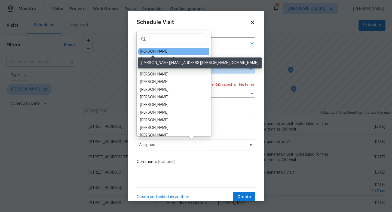
click at [162, 50] on div "[PERSON_NAME]" at bounding box center [154, 51] width 29 height 5
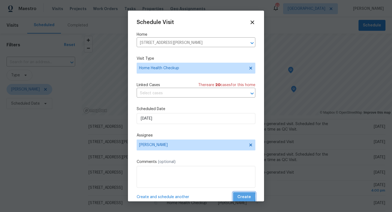
click at [239, 196] on span "Create" at bounding box center [244, 196] width 14 height 7
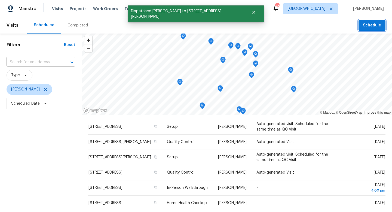
click at [367, 24] on span "Schedule" at bounding box center [372, 25] width 18 height 7
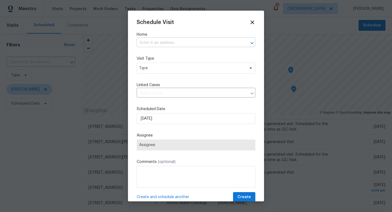
click at [175, 43] on input "text" at bounding box center [188, 43] width 103 height 8
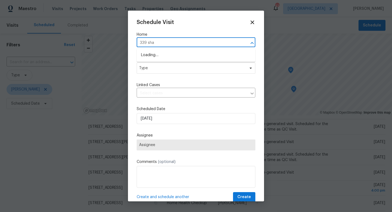
type input "339 shad"
click at [173, 57] on li "[STREET_ADDRESS][PERSON_NAME]" at bounding box center [196, 55] width 119 height 9
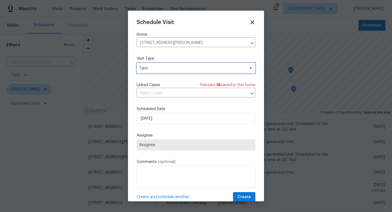
click at [170, 65] on span "Type" at bounding box center [196, 68] width 119 height 11
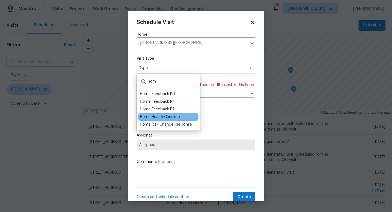
type input "hom"
click at [168, 116] on div "Home Health Checkup" at bounding box center [160, 116] width 40 height 5
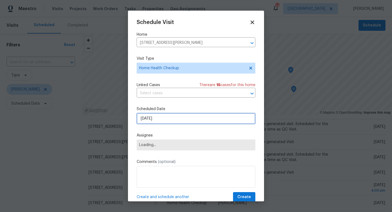
click at [168, 116] on input "8/12/2025" at bounding box center [196, 118] width 119 height 11
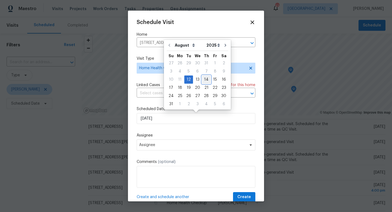
click at [204, 80] on div "14" at bounding box center [206, 80] width 9 height 8
type input "8/14/2025"
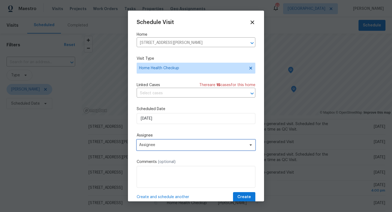
click at [172, 144] on span "Assignee" at bounding box center [192, 145] width 107 height 4
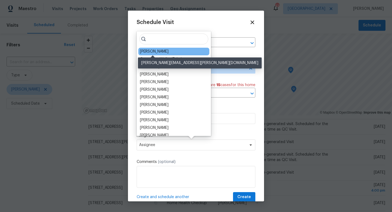
click at [161, 53] on div "[PERSON_NAME]" at bounding box center [154, 51] width 29 height 5
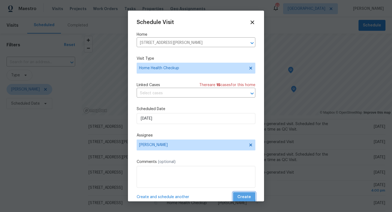
click at [239, 196] on span "Create" at bounding box center [244, 196] width 14 height 7
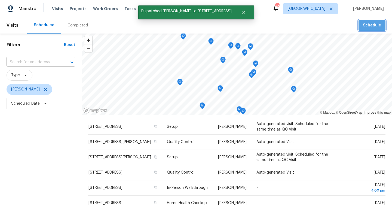
click at [370, 24] on span "Schedule" at bounding box center [372, 25] width 18 height 7
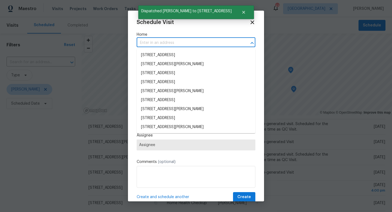
click at [219, 42] on input "text" at bounding box center [188, 43] width 103 height 8
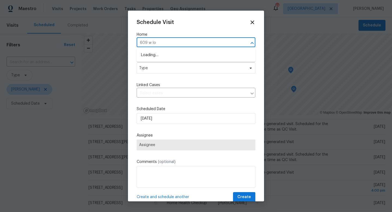
type input "609 w lon"
click at [211, 55] on li "[STREET_ADDRESS]" at bounding box center [196, 55] width 119 height 9
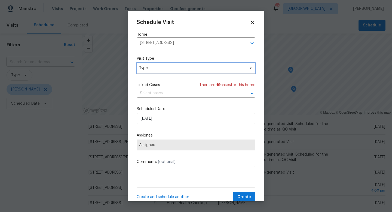
click at [188, 69] on span "Type" at bounding box center [192, 67] width 106 height 5
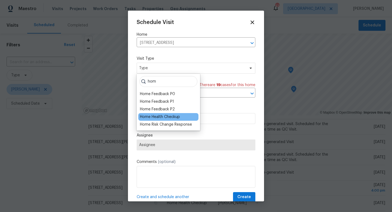
type input "hom"
click at [174, 117] on div "Home Health Checkup" at bounding box center [160, 116] width 40 height 5
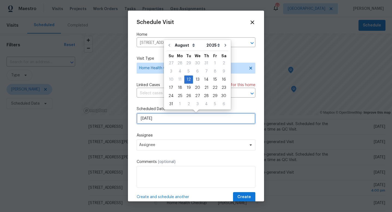
click at [170, 119] on input "8/12/2025" at bounding box center [196, 118] width 119 height 11
click at [204, 79] on div "14" at bounding box center [206, 80] width 9 height 8
type input "8/14/2025"
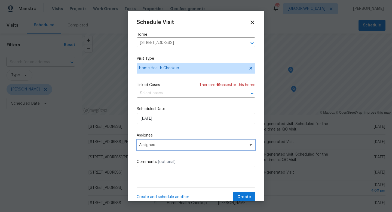
click at [174, 144] on span "Assignee" at bounding box center [192, 145] width 107 height 4
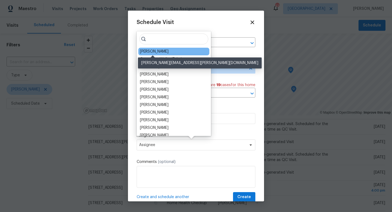
click at [157, 53] on div "[PERSON_NAME]" at bounding box center [154, 51] width 29 height 5
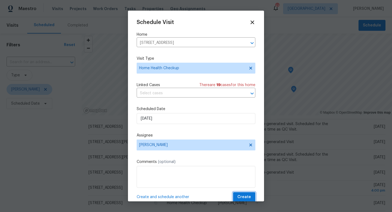
click at [238, 195] on button "Create" at bounding box center [244, 197] width 22 height 10
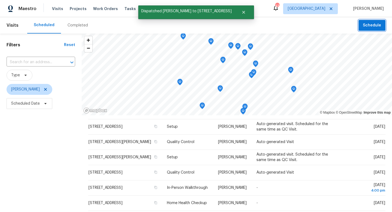
click at [372, 27] on span "Schedule" at bounding box center [372, 25] width 18 height 7
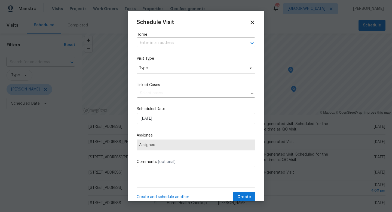
click at [176, 44] on input "text" at bounding box center [188, 43] width 103 height 8
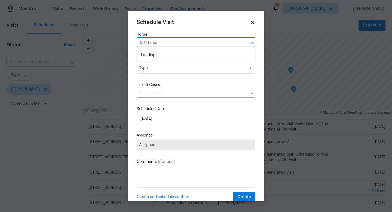
type input "9021 mont"
click at [167, 54] on li "[STREET_ADDRESS]" at bounding box center [196, 55] width 119 height 9
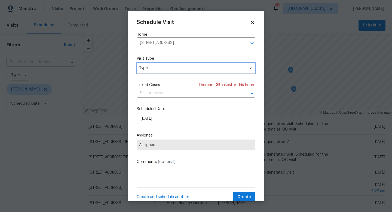
click at [159, 68] on span "Type" at bounding box center [192, 67] width 106 height 5
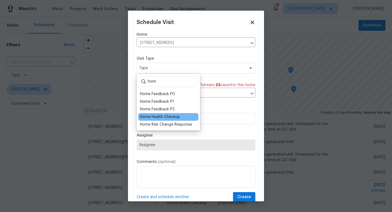
type input "hom"
click at [157, 117] on div "Home Health Checkup" at bounding box center [160, 116] width 40 height 5
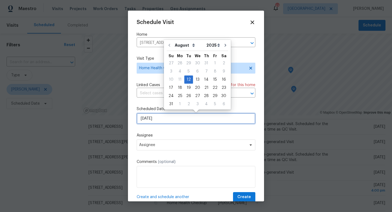
click at [157, 115] on input "8/12/2025" at bounding box center [196, 118] width 119 height 11
click at [195, 79] on div "13" at bounding box center [197, 80] width 9 height 8
type input "8/13/2025"
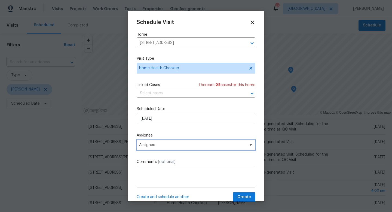
click at [176, 145] on span "Assignee" at bounding box center [192, 145] width 107 height 4
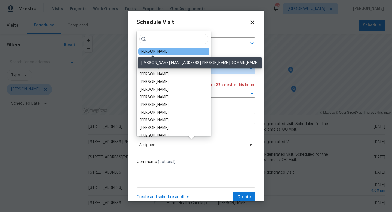
click at [155, 51] on div "[PERSON_NAME]" at bounding box center [154, 51] width 29 height 5
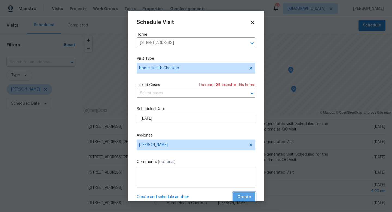
click at [241, 196] on span "Create" at bounding box center [244, 196] width 14 height 7
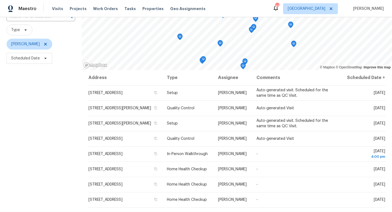
scroll to position [47, 0]
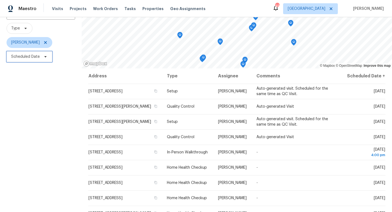
click at [42, 55] on span at bounding box center [45, 56] width 6 height 4
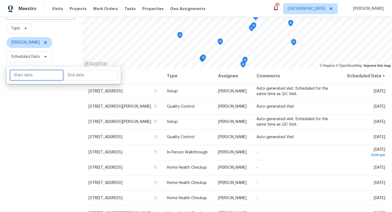
click at [38, 77] on input "text" at bounding box center [37, 75] width 54 height 11
select select "7"
select select "2025"
select select "8"
select select "2025"
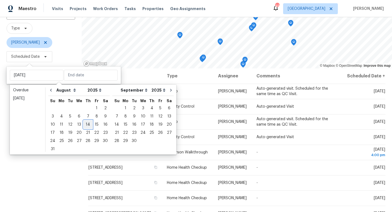
click at [84, 125] on div "14" at bounding box center [88, 125] width 9 height 8
type input "[DATE]"
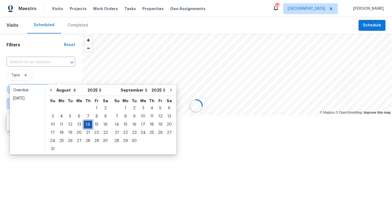
click at [84, 125] on div "14" at bounding box center [88, 125] width 9 height 8
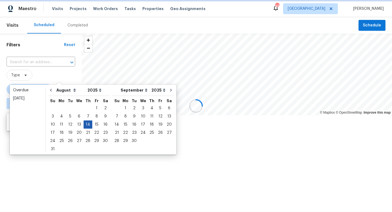
type input "[DATE]"
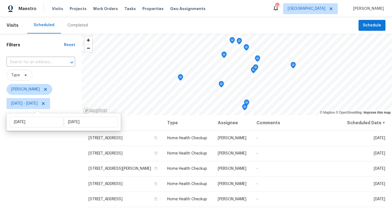
click at [78, 172] on div "Filters Reset ​ Type [PERSON_NAME] [DATE] - [DATE]" at bounding box center [41, 158] width 82 height 251
